Goal: Task Accomplishment & Management: Manage account settings

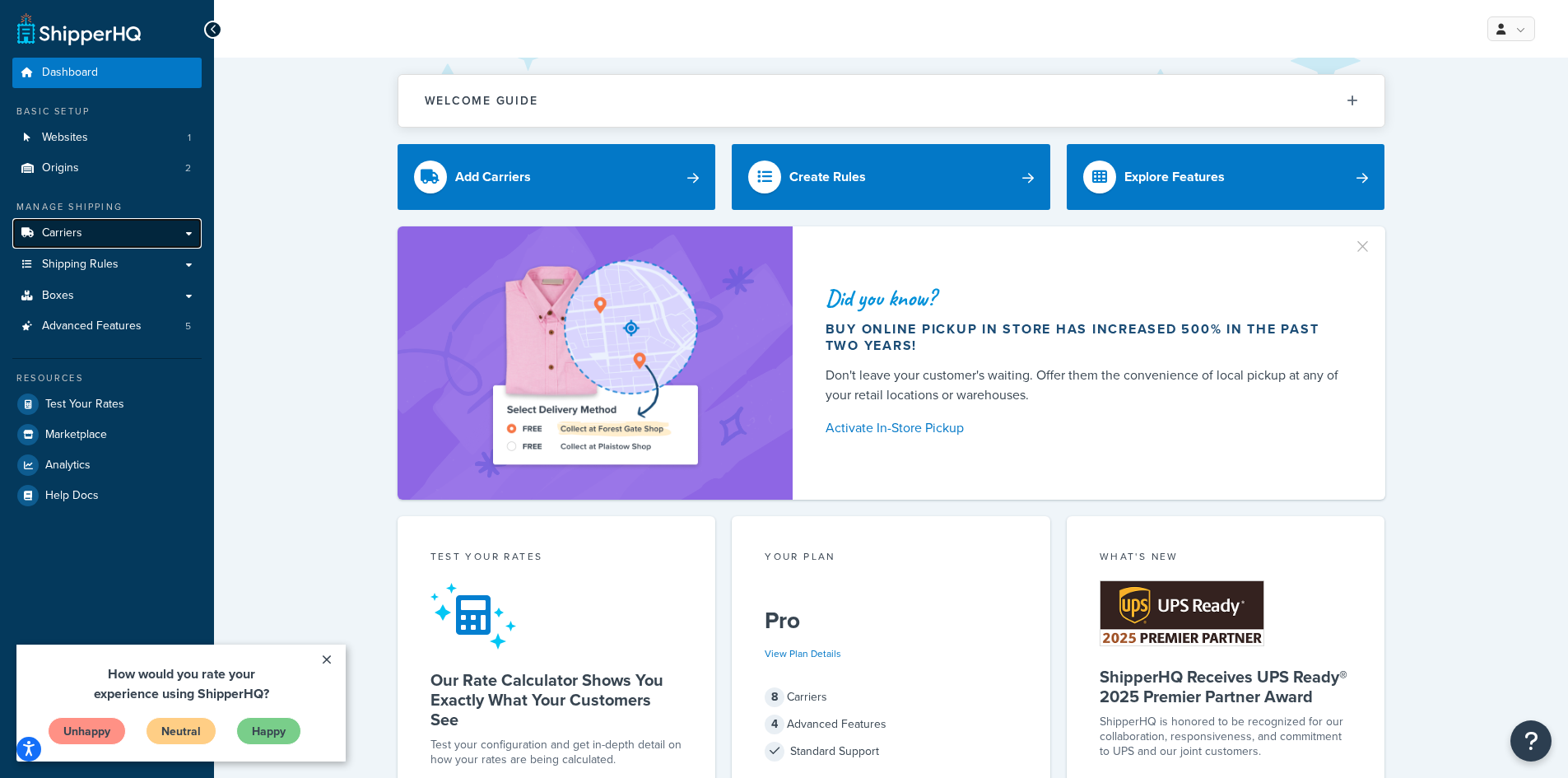
click at [64, 232] on span "Carriers" at bounding box center [62, 233] width 40 height 14
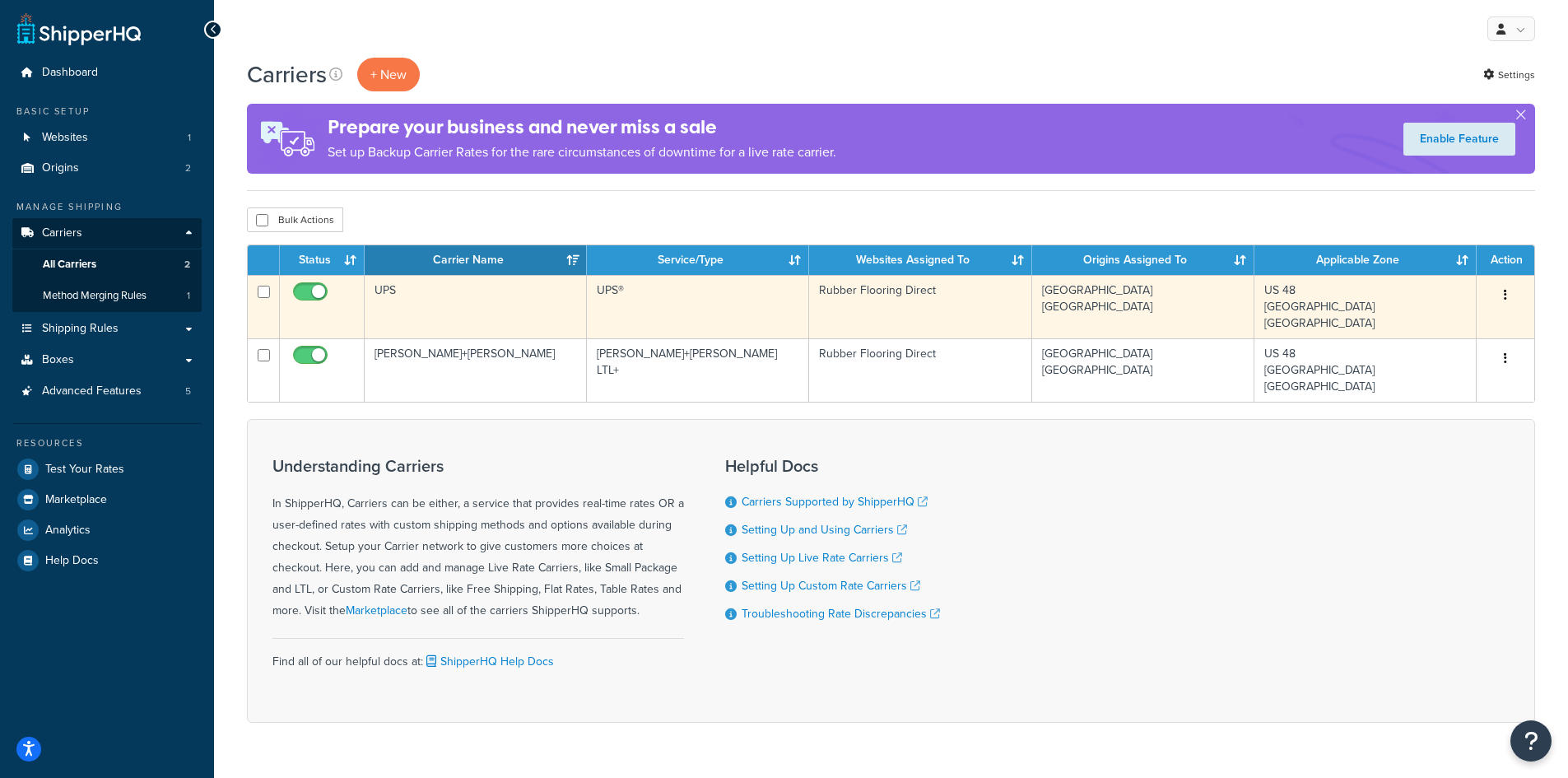
click at [1504, 292] on icon "button" at bounding box center [1506, 295] width 3 height 12
click at [1419, 322] on link "Edit" at bounding box center [1438, 328] width 130 height 34
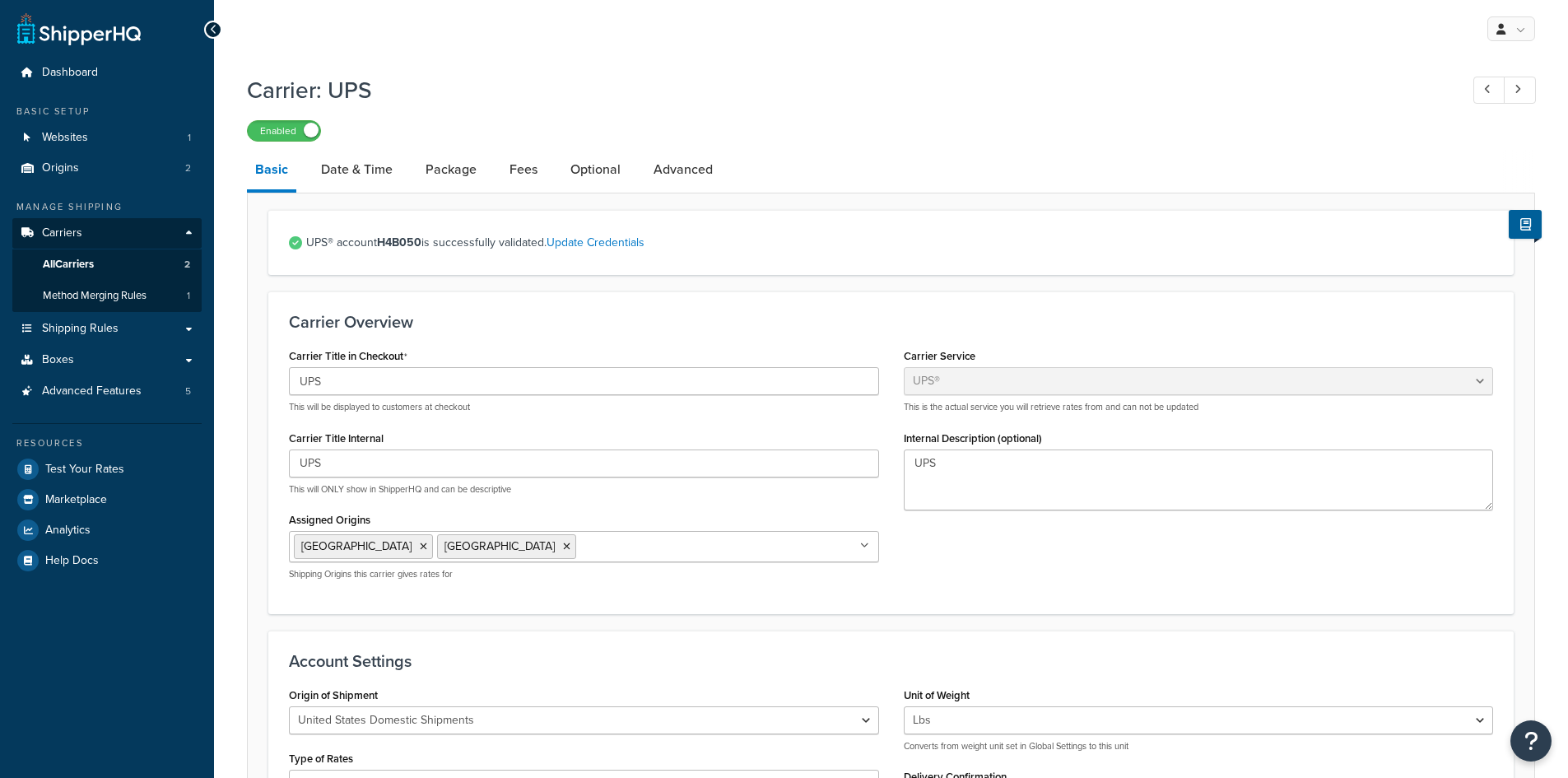
select select "ups"
click at [527, 167] on link "Fees" at bounding box center [524, 169] width 45 height 40
select select "AFTER"
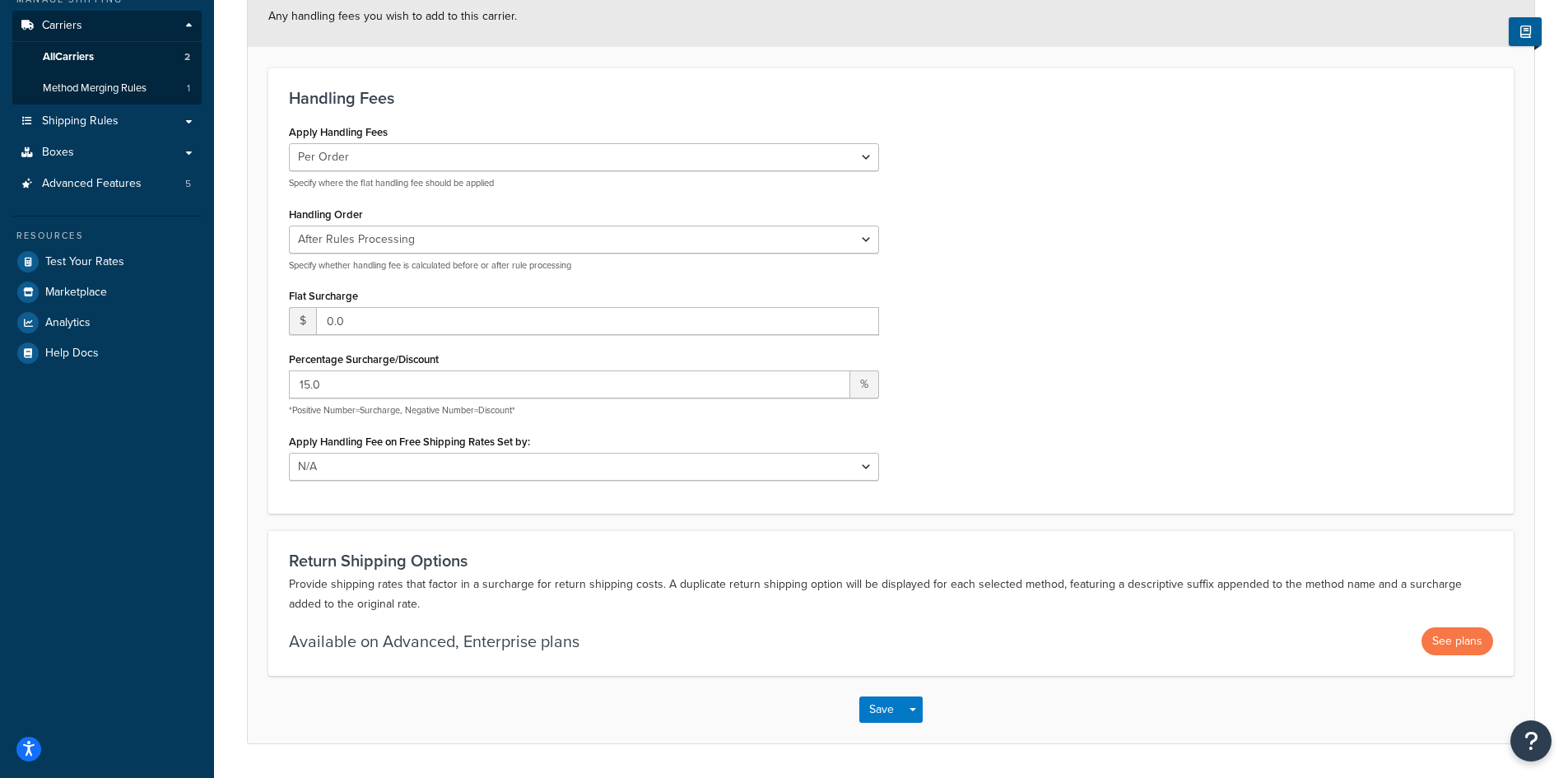
scroll to position [247, 0]
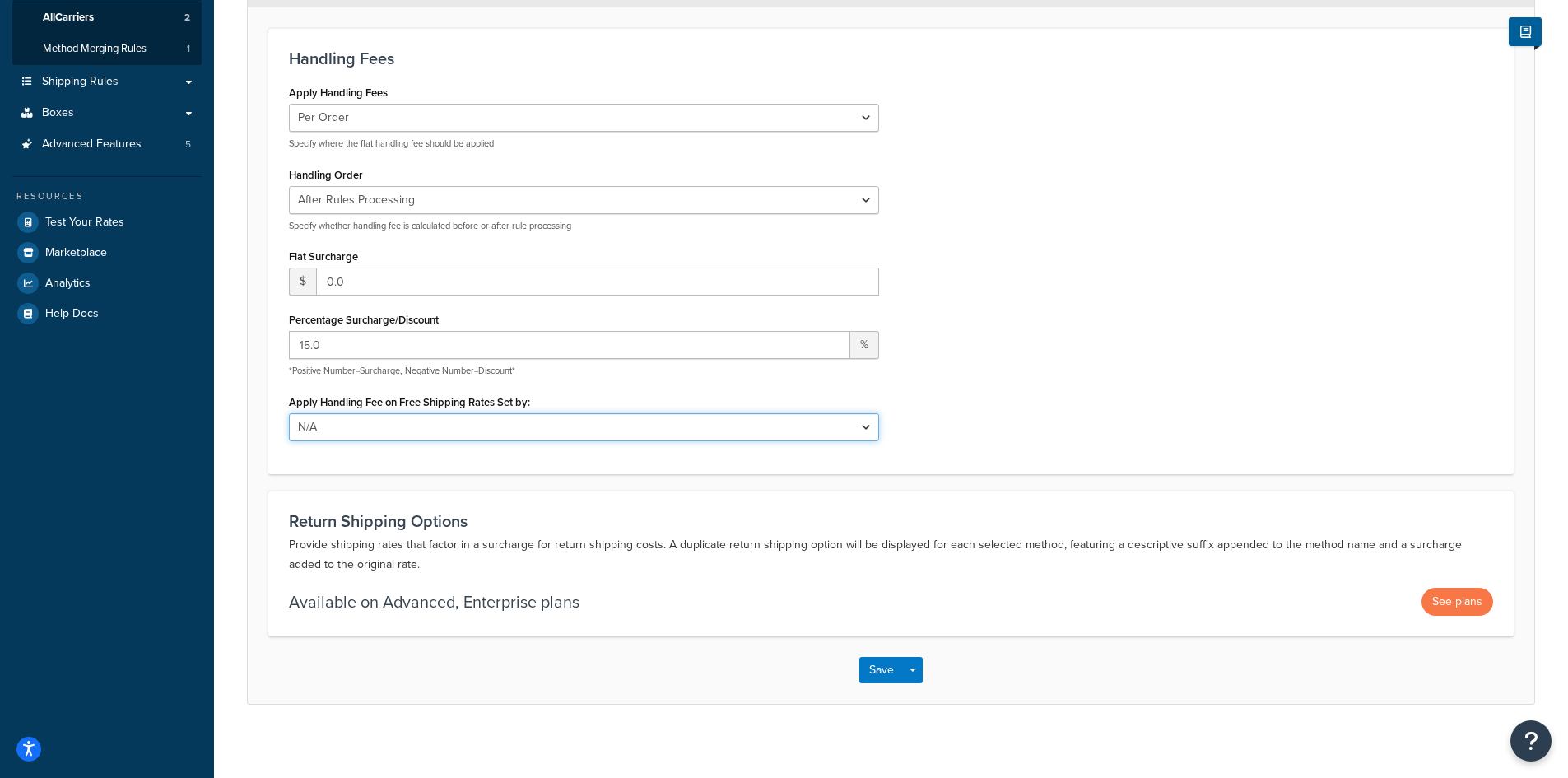
click at [556, 420] on select "N/A Fixed/Free Shipping Methods Free Promotion Rules All Free Shipping" at bounding box center [584, 427] width 590 height 28
click at [996, 386] on div "Apply Handling Fees Per Order Per Item Per Package Specify where the flat handl…" at bounding box center [890, 266] width 1228 height 372
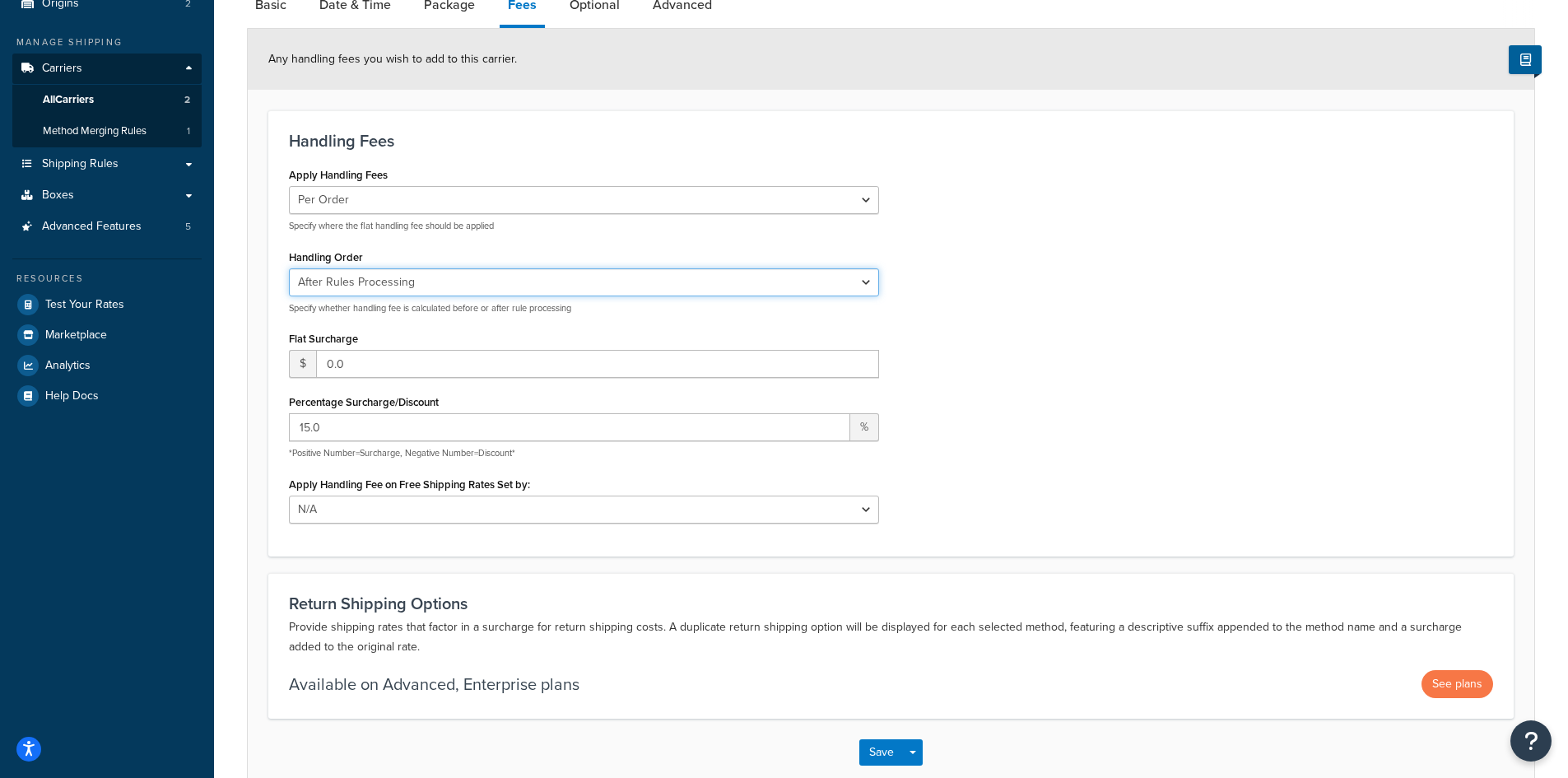
click at [438, 277] on select "Before Rules Processing After Rules Processing" at bounding box center [584, 282] width 590 height 28
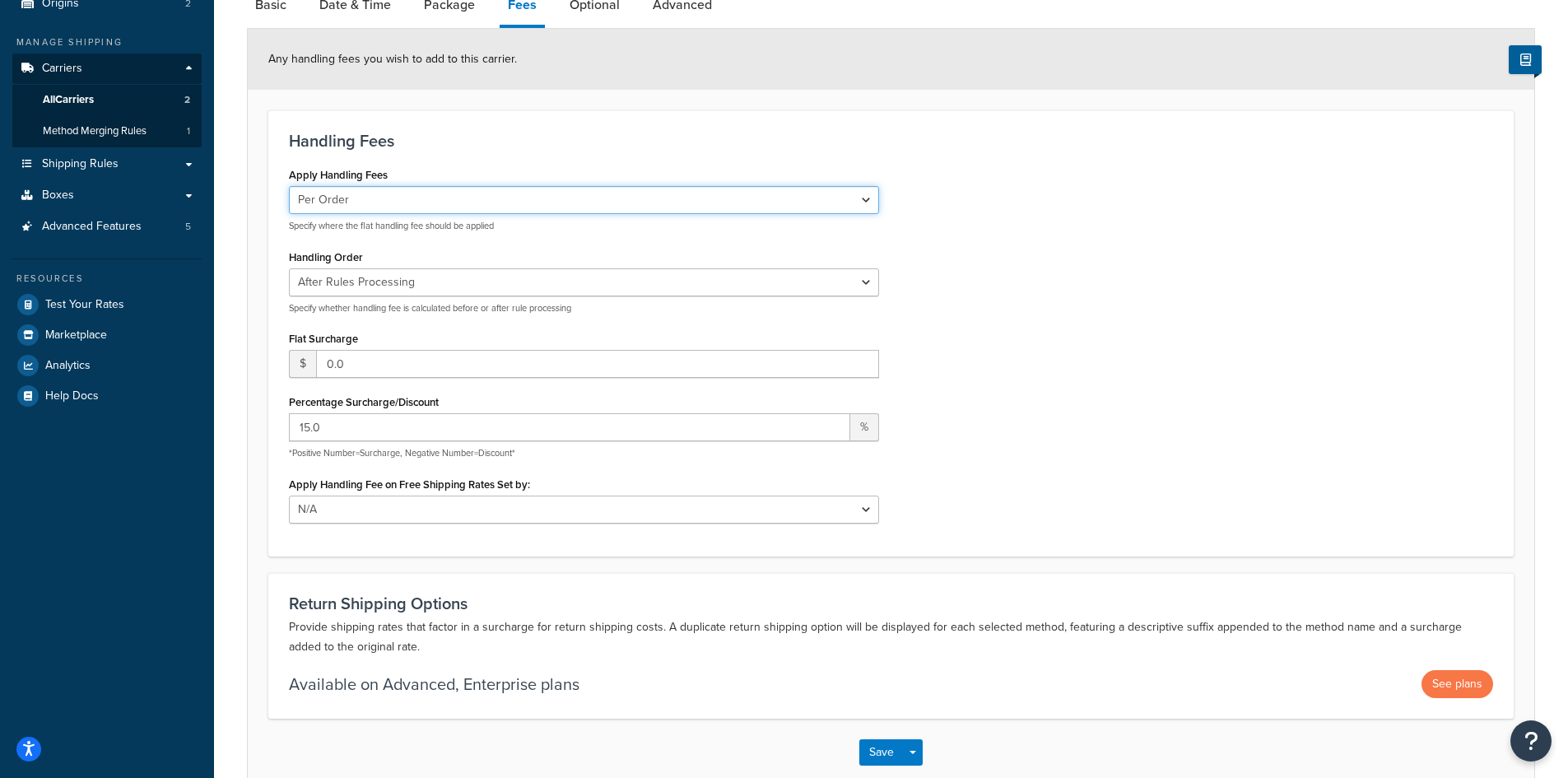
click at [434, 199] on select "Per Order Per Item Per Package" at bounding box center [584, 200] width 590 height 28
click at [1113, 260] on div "Apply Handling Fees Per Order Per Item Per Package Specify where the flat handl…" at bounding box center [890, 348] width 1228 height 372
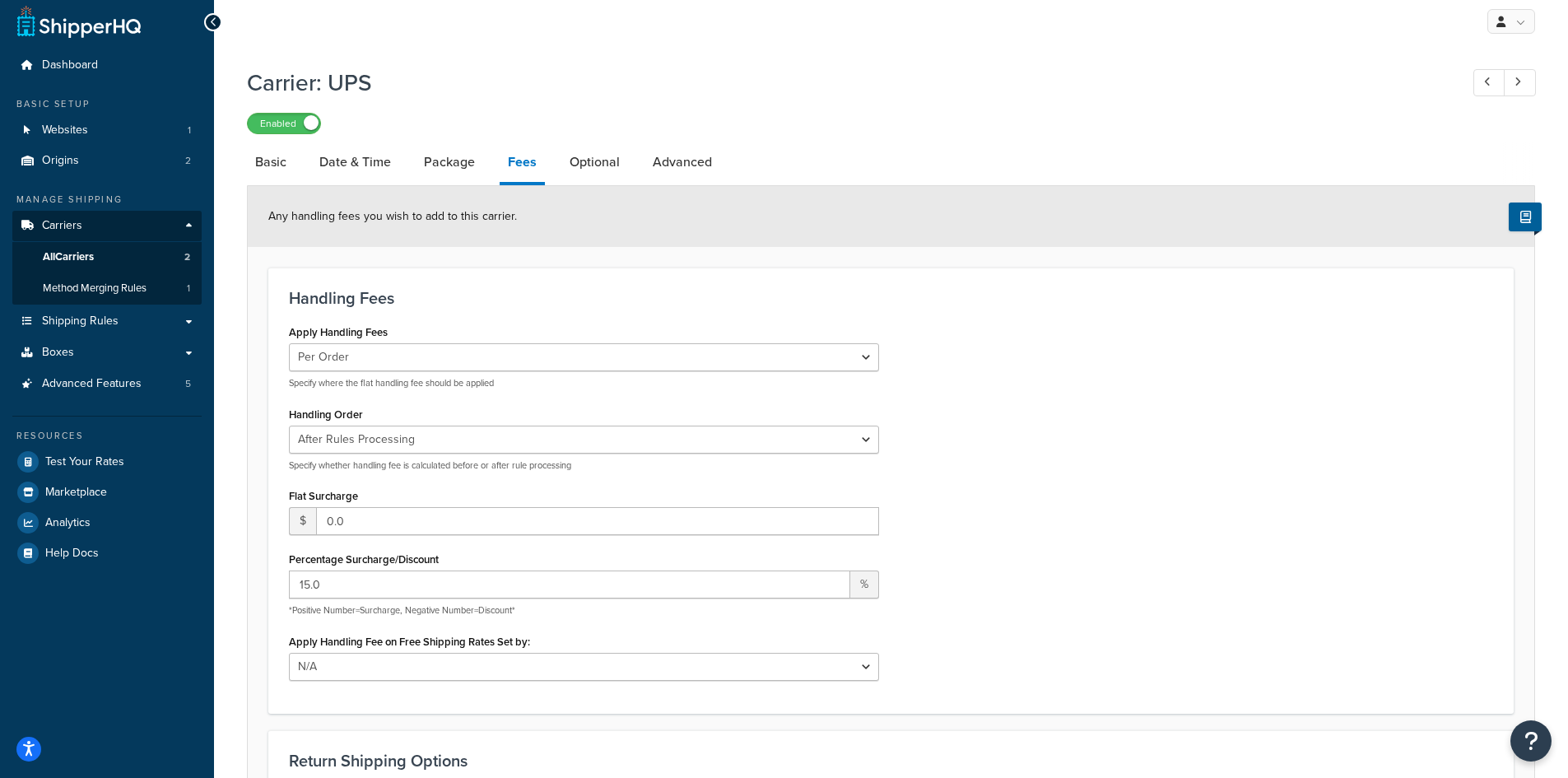
scroll to position [0, 0]
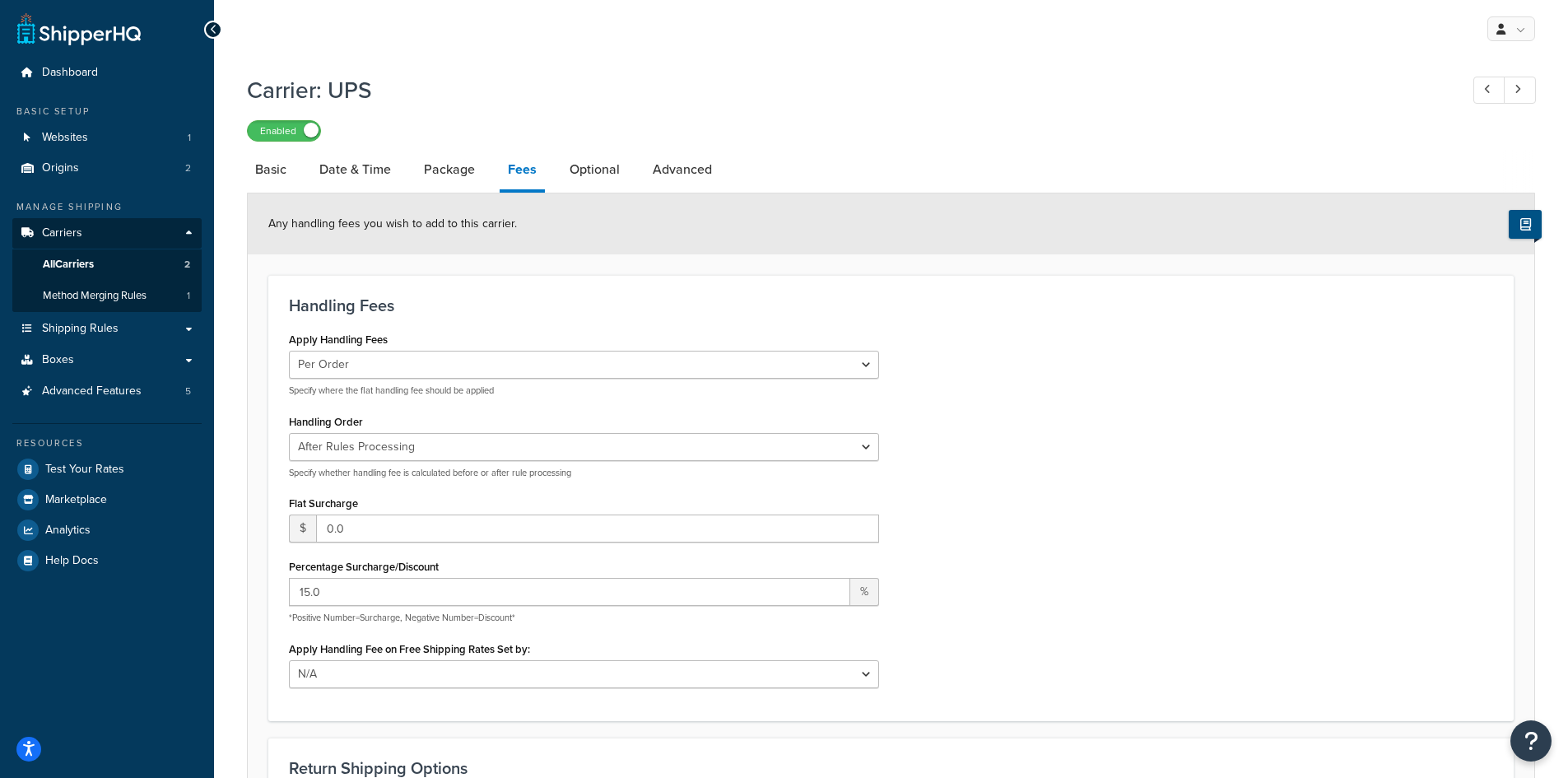
click at [1520, 224] on icon at bounding box center [1525, 224] width 11 height 13
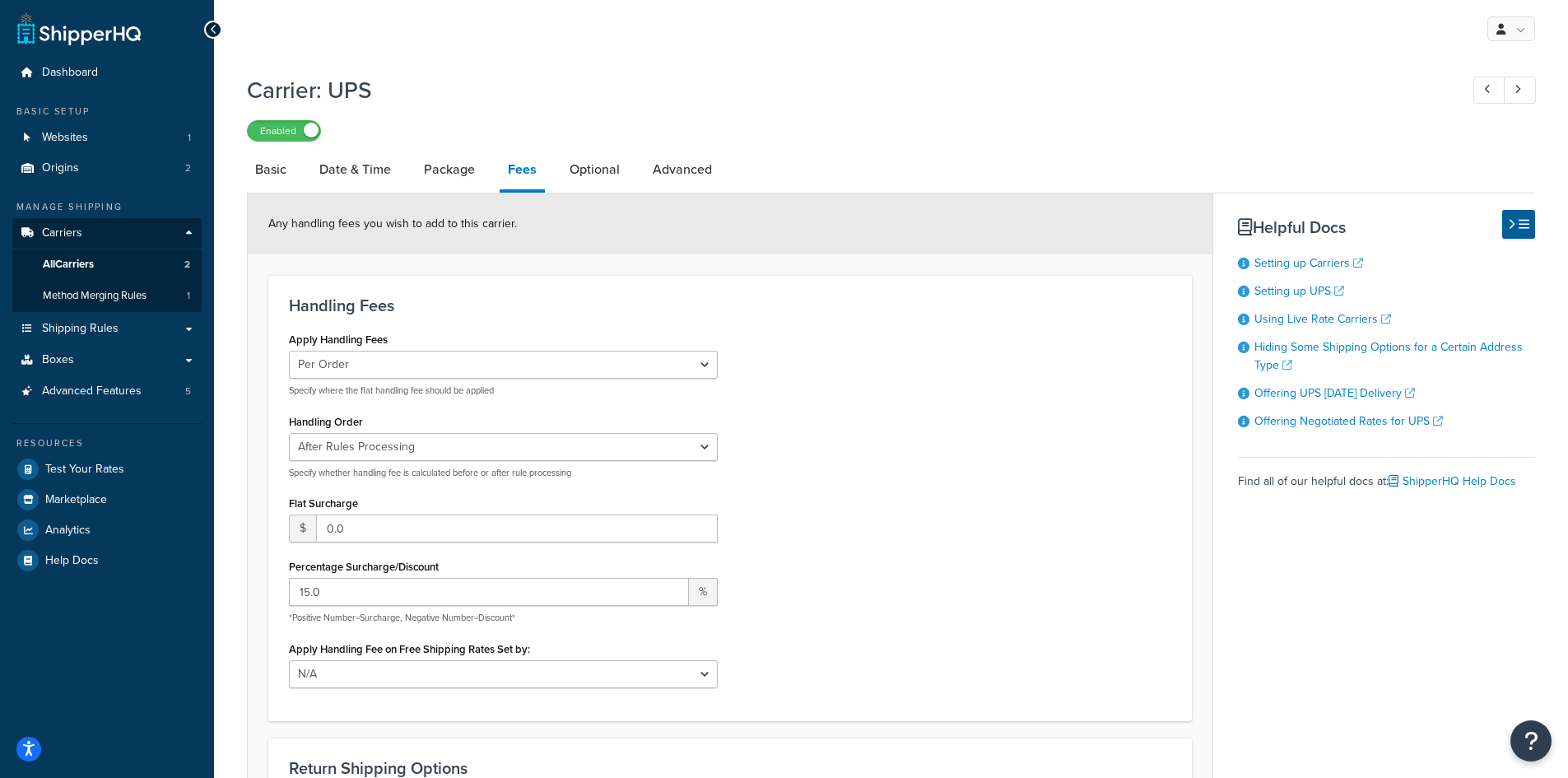
click at [918, 137] on div "Enabled" at bounding box center [891, 130] width 1288 height 23
click at [1509, 225] on icon at bounding box center [1511, 224] width 8 height 13
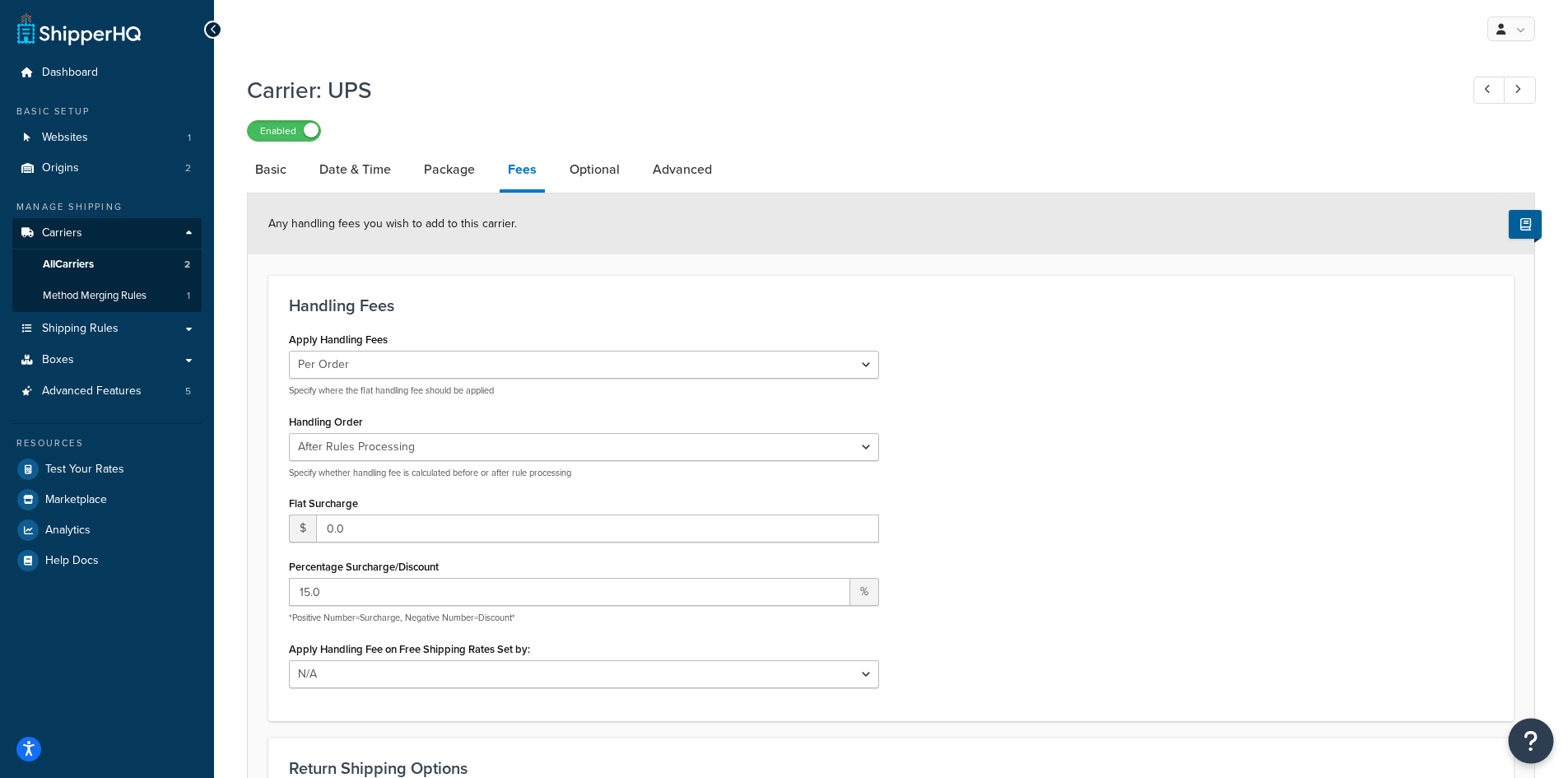
click at [1533, 740] on icon "Open Resource Center" at bounding box center [1531, 740] width 16 height 23
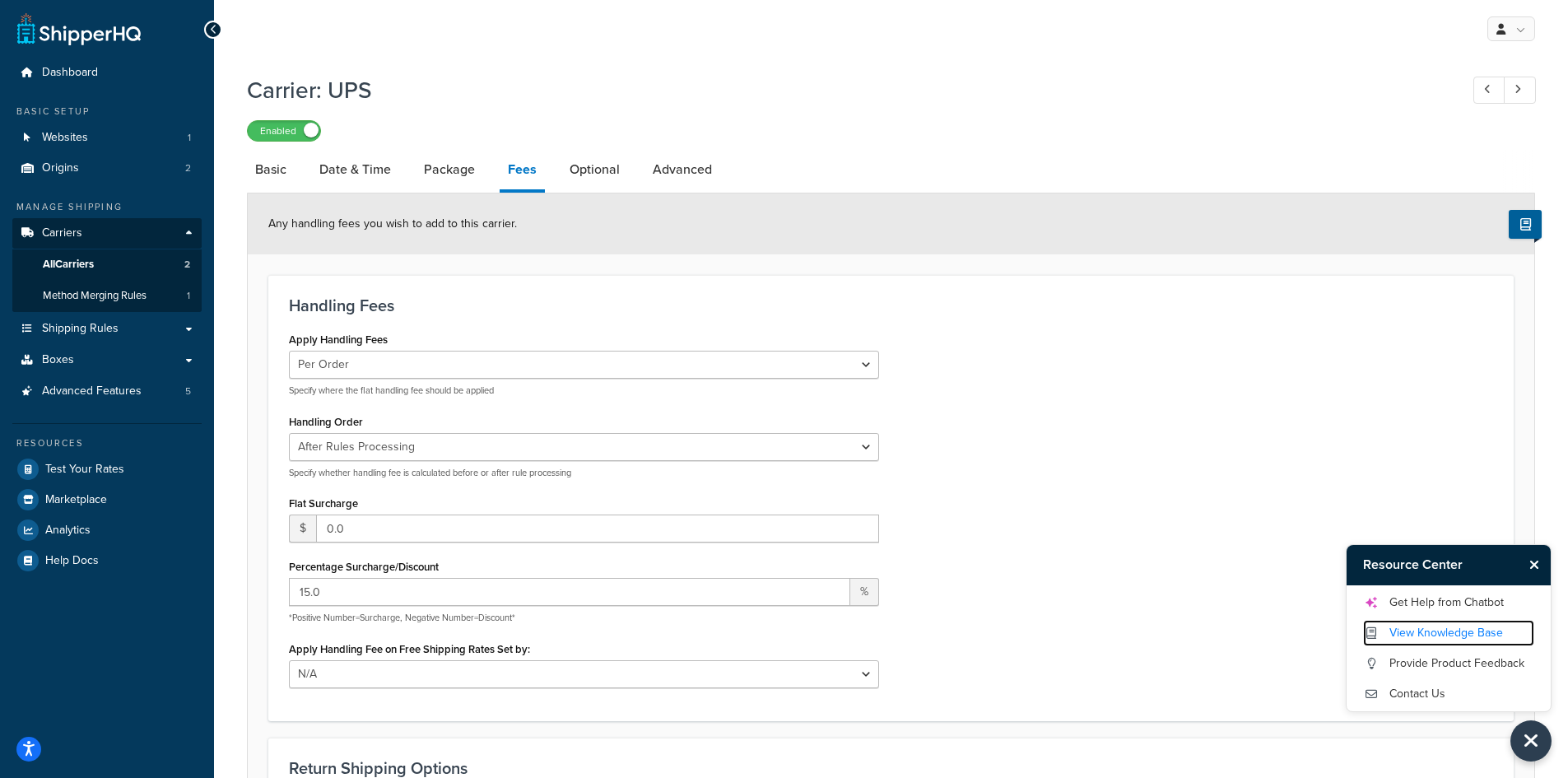
click at [1453, 632] on link "View Knowledge Base" at bounding box center [1448, 632] width 171 height 26
click at [1520, 227] on icon at bounding box center [1525, 224] width 11 height 13
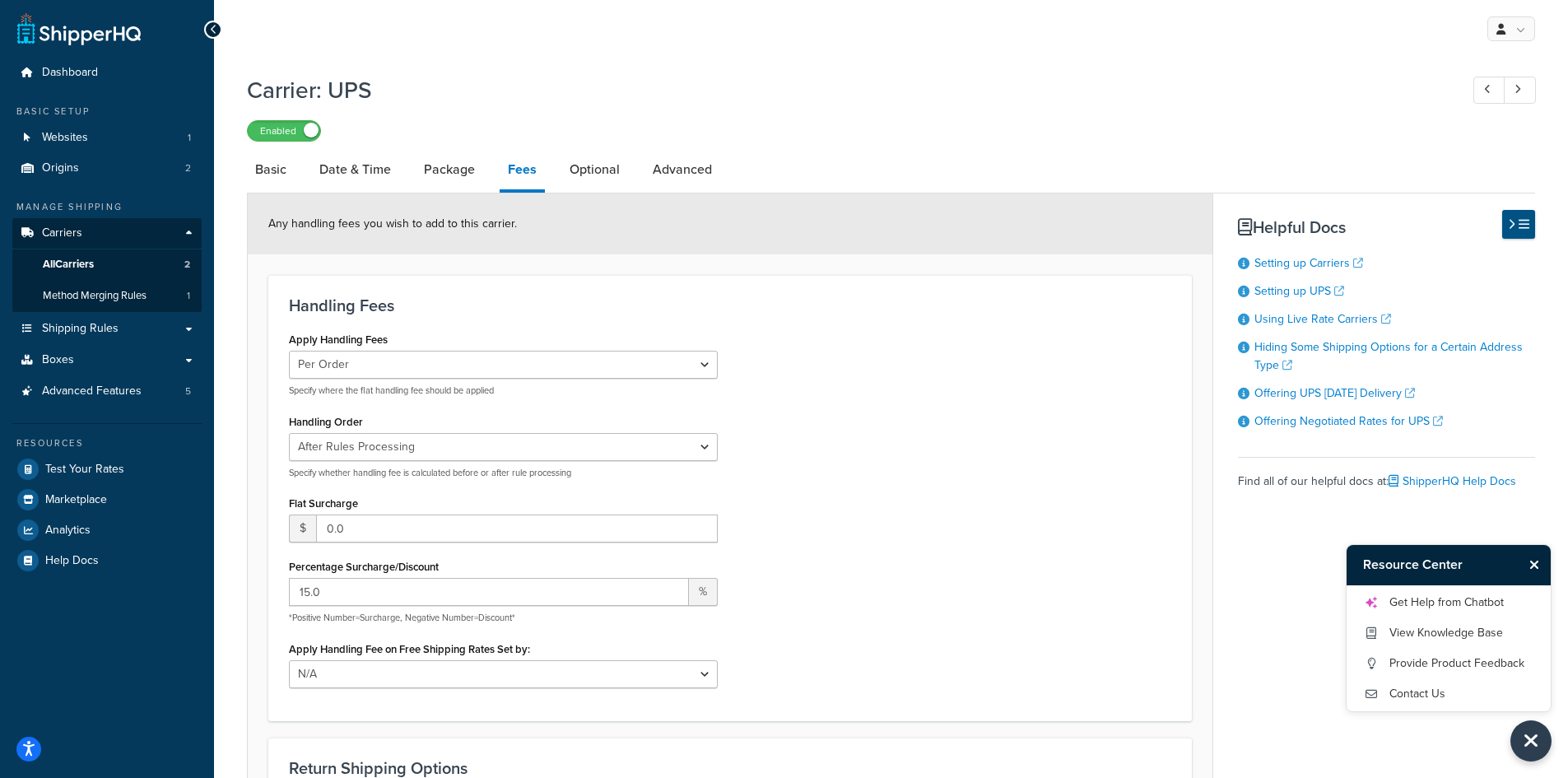
click at [1512, 218] on icon at bounding box center [1511, 224] width 8 height 13
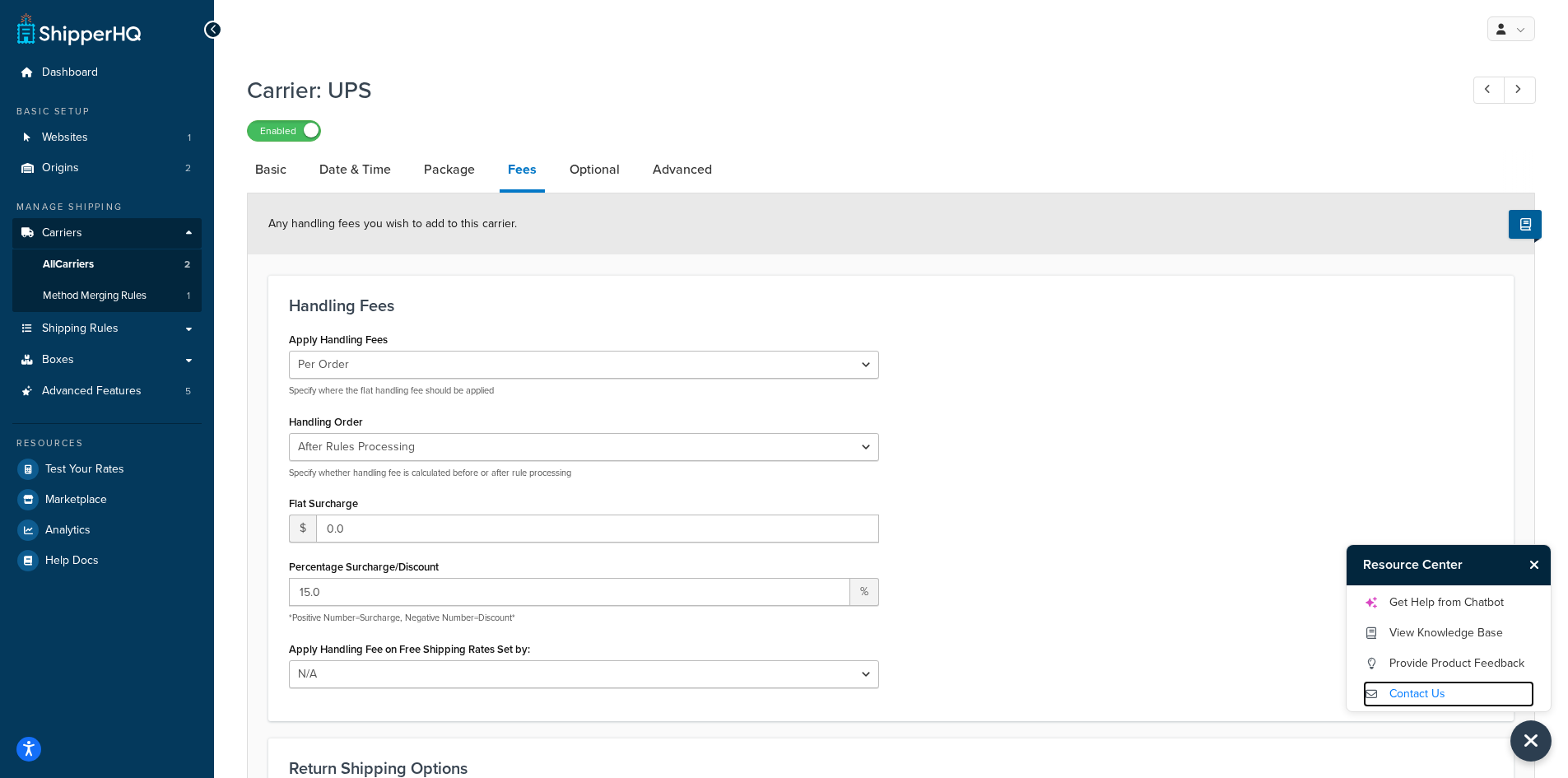
click at [1410, 694] on link "Contact Us" at bounding box center [1448, 693] width 171 height 26
